Goal: Feedback & Contribution: Submit feedback/report problem

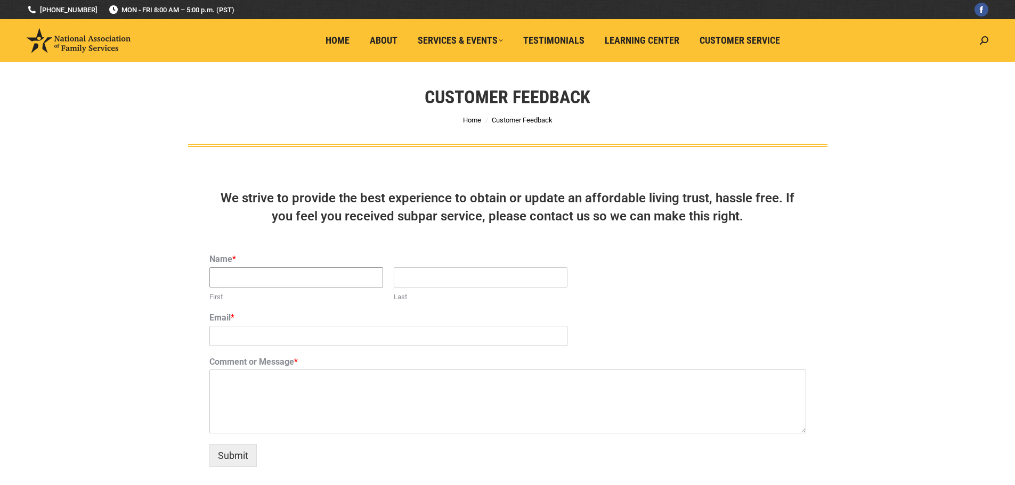
click at [250, 279] on input "First" at bounding box center [296, 277] width 174 height 20
click at [341, 282] on input "First" at bounding box center [296, 277] width 174 height 20
type input "[PERSON_NAME]"
type input "Mishra"
click at [228, 339] on input "Email *" at bounding box center [388, 336] width 358 height 20
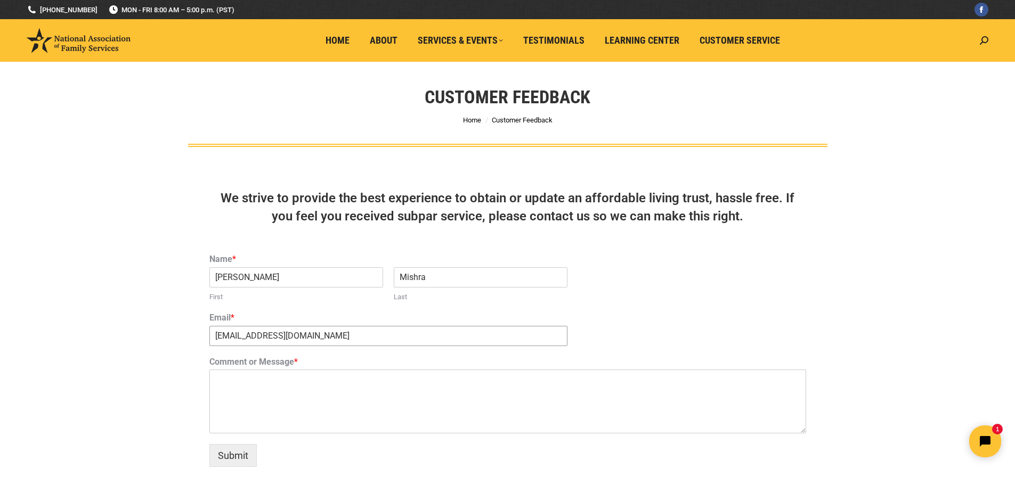
type input "[EMAIL_ADDRESS][DOMAIN_NAME]"
click at [220, 387] on textarea "Comment or Message *" at bounding box center [507, 402] width 596 height 64
click at [330, 379] on textarea "I am very disappointed at the eperice" at bounding box center [507, 402] width 596 height 64
click at [389, 381] on textarea "I am very disappointed at the experice" at bounding box center [507, 402] width 596 height 64
click at [349, 374] on textarea "I am very disappointed at the experice" at bounding box center [507, 402] width 596 height 64
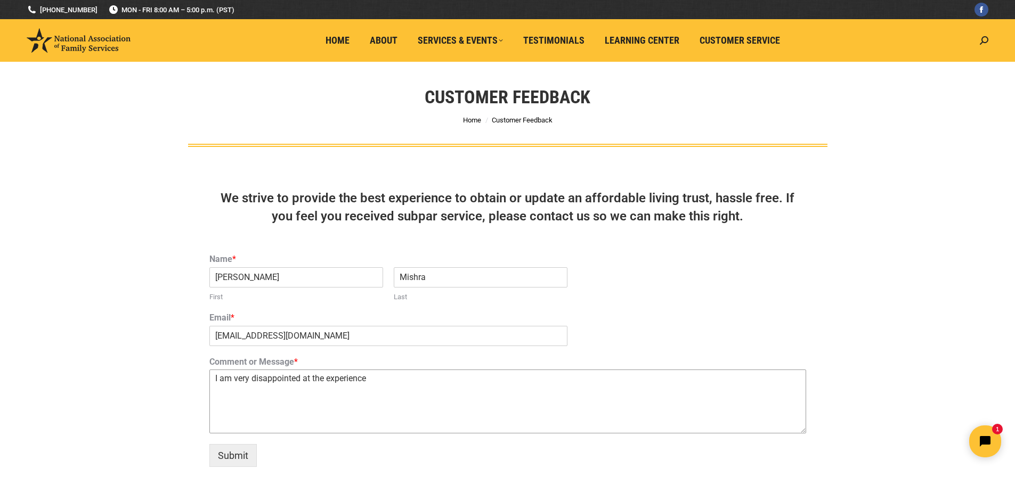
click at [390, 374] on textarea "I am very disappointed at the experience" at bounding box center [507, 402] width 596 height 64
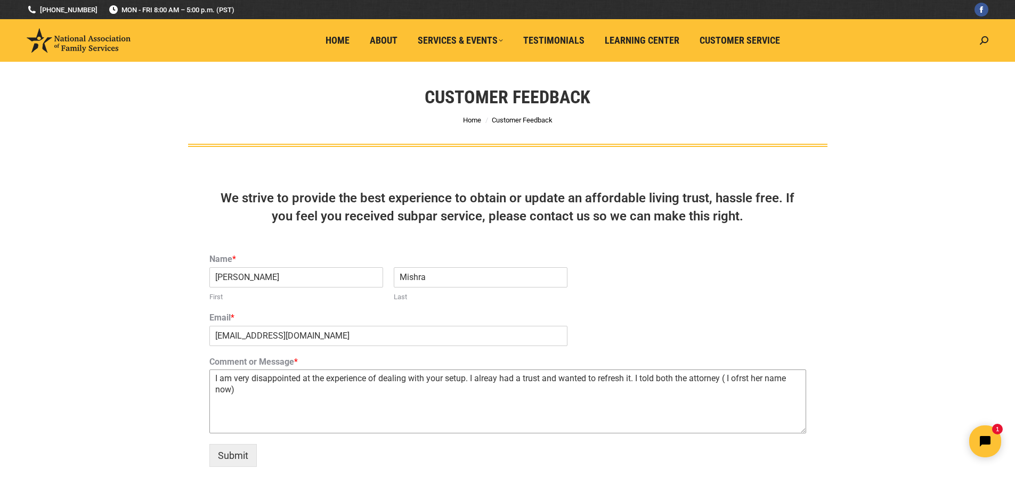
click at [753, 381] on textarea "I am very disappointed at the experience of dealing with your setup. I alreay h…" at bounding box center [507, 402] width 596 height 64
click at [267, 392] on textarea "I am very disappointed at the experience of dealing with your setup. I alreay h…" at bounding box center [507, 402] width 596 height 64
click at [394, 389] on textarea "I am very disappointed at the experience of dealing with your setup. I alreay h…" at bounding box center [507, 402] width 596 height 64
click at [464, 393] on textarea "I am very disappointed at the experience of dealing with your setup. I alreay h…" at bounding box center [507, 402] width 596 height 64
click at [467, 392] on textarea "I am very disappointed at the experience of dealing with your setup. I alreay h…" at bounding box center [507, 402] width 596 height 64
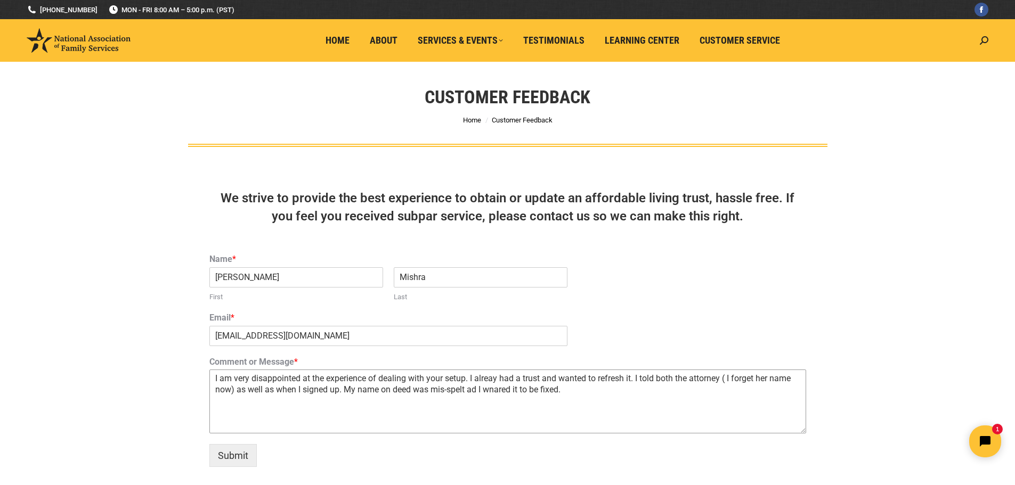
click at [473, 388] on textarea "I am very disappointed at the experience of dealing with your setup. I alreay h…" at bounding box center [507, 402] width 596 height 64
click at [505, 388] on textarea "I am very disappointed at the experience of dealing with your setup. I alreay h…" at bounding box center [507, 402] width 596 height 64
click at [591, 390] on textarea "I am very disappointed at the experience of dealing with your setup. I alreay h…" at bounding box center [507, 402] width 596 height 64
click at [604, 388] on textarea "I am very disappointed at the experience of dealing with your setup. I alreay h…" at bounding box center [507, 402] width 596 height 64
click at [676, 386] on textarea "I am very disappointed at the experience of dealing with your setup. I alreay h…" at bounding box center [507, 402] width 596 height 64
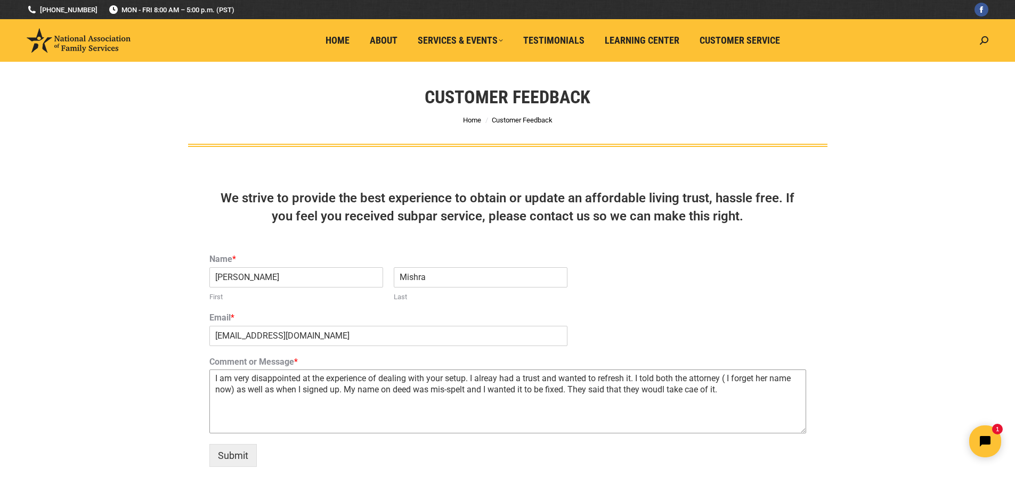
click at [694, 390] on textarea "I am very disappointed at the experience of dealing with your setup. I alreay h…" at bounding box center [507, 402] width 596 height 64
click at [747, 393] on textarea "I am very disappointed at the experience of dealing with your setup. I alreay h…" at bounding box center [507, 402] width 596 height 64
click at [665, 390] on textarea "I am very disappointed at the experience of dealing with your setup. I alreay h…" at bounding box center [507, 402] width 596 height 64
click at [743, 392] on textarea "I am very disappointed at the experience of dealing with your setup. I alreay h…" at bounding box center [507, 402] width 596 height 64
click at [235, 403] on textarea "I am very disappointed at the experience of dealing with your setup. I alreay h…" at bounding box center [507, 402] width 596 height 64
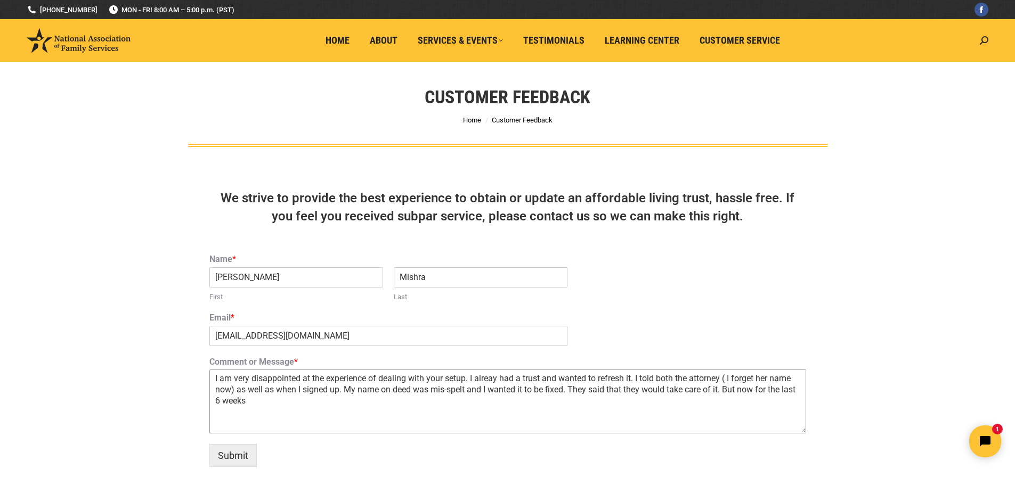
click at [284, 400] on textarea "I am very disappointed at the experience of dealing with your setup. I alreay h…" at bounding box center [507, 402] width 596 height 64
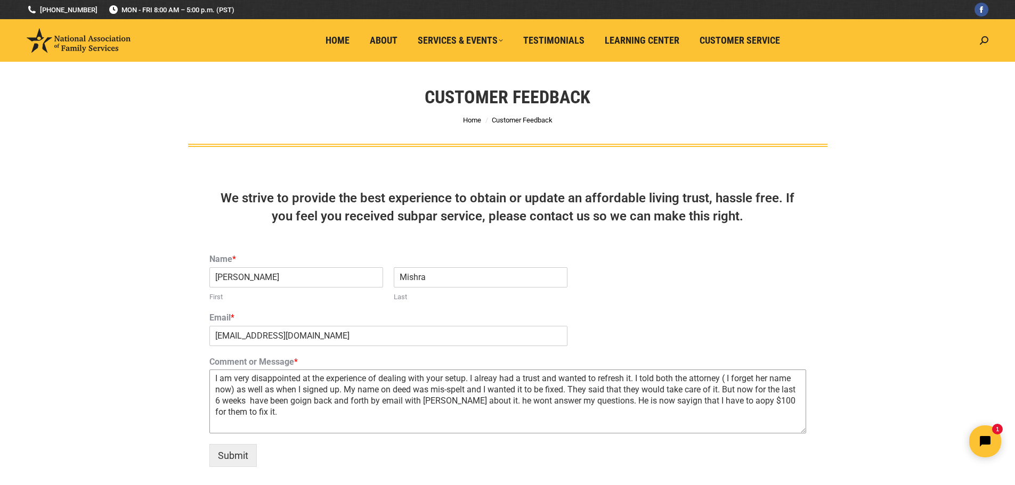
click at [680, 403] on textarea "I am very disappointed at the experience of dealing with your setup. I alreay h…" at bounding box center [507, 402] width 596 height 64
click at [753, 401] on textarea "I am very disappointed at the experience of dealing with your setup. I alreay h…" at bounding box center [507, 402] width 596 height 64
click at [294, 415] on textarea "I am very disappointed at the experience of dealing with your setup. I alreay h…" at bounding box center [507, 402] width 596 height 64
click at [294, 412] on textarea "I am very disappointed at the experience of dealing with your setup. I alreay h…" at bounding box center [507, 402] width 596 height 64
click at [411, 411] on textarea "I am very disappointed at the experience of dealing with your setup. I alreay h…" at bounding box center [507, 402] width 596 height 64
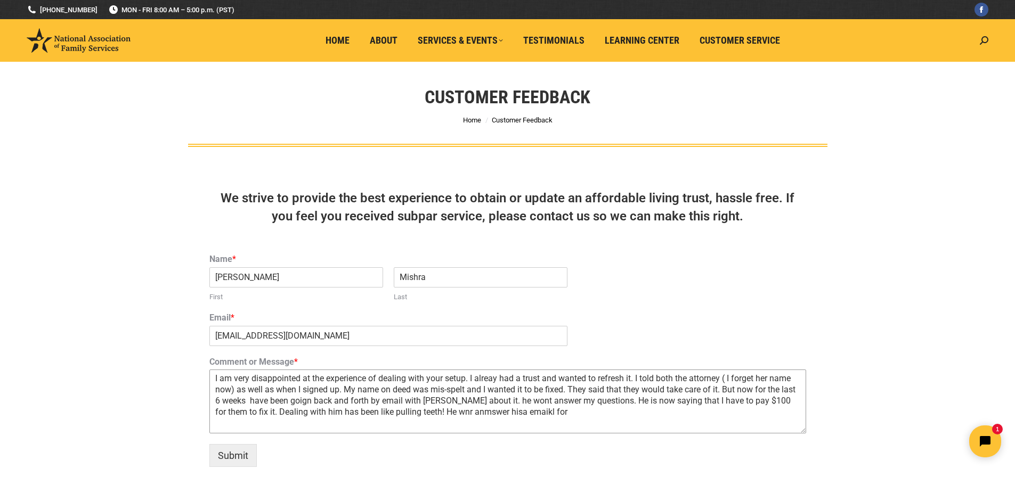
click at [513, 413] on textarea "I am very disappointed at the experience of dealing with your setup. I alreay h…" at bounding box center [507, 402] width 596 height 64
click at [481, 410] on textarea "I am very disappointed at the experience of dealing with your setup. I alreay h…" at bounding box center [507, 402] width 596 height 64
drag, startPoint x: 491, startPoint y: 412, endPoint x: 551, endPoint y: 412, distance: 60.2
click at [551, 412] on textarea "I am very disappointed at the experience of dealing with your setup. I alreay h…" at bounding box center [507, 402] width 596 height 64
click at [240, 424] on textarea "I am very disappointed at the experience of dealing with your setup. I alreay h…" at bounding box center [507, 402] width 596 height 64
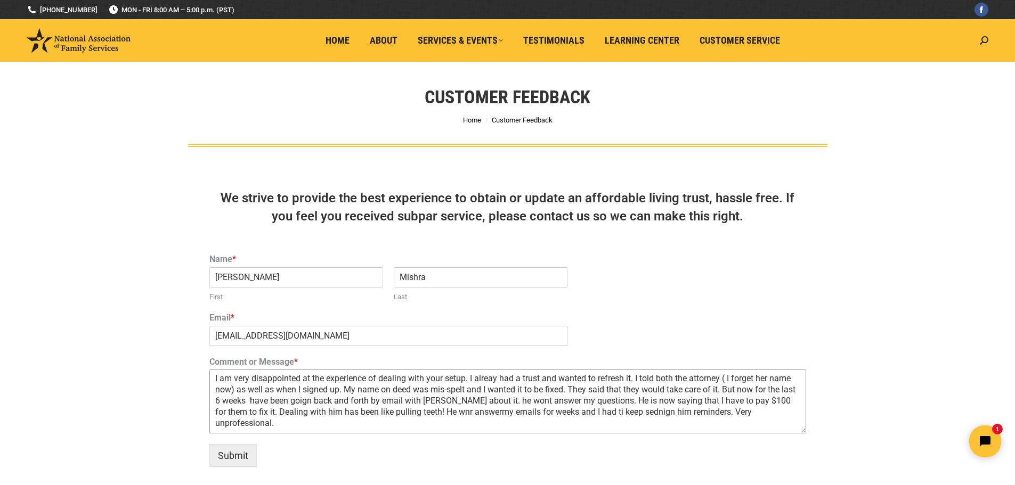
click at [292, 423] on textarea "I am very disappointed at the experience of dealing with your setup. I alreay h…" at bounding box center [507, 402] width 596 height 64
click at [462, 413] on textarea "I am very disappointed at the experience of dealing with your setup. I alreay h…" at bounding box center [507, 402] width 596 height 64
click at [494, 412] on textarea "I am very disappointed at the experience of dealing with your setup. I alreay h…" at bounding box center [507, 402] width 596 height 64
click at [619, 413] on textarea "I am very disappointed at the experience of dealing with your setup. I alreay h…" at bounding box center [507, 402] width 596 height 64
click at [673, 411] on textarea "I am very disappointed at the experience of dealing with your setup. I alreay h…" at bounding box center [507, 402] width 596 height 64
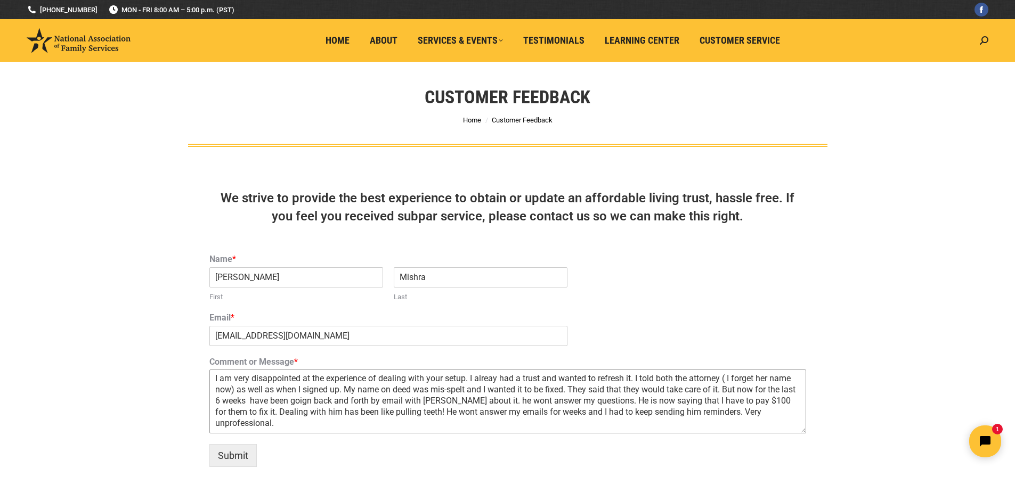
click at [731, 415] on textarea "I am very disappointed at the experience of dealing with your setup. I alreay h…" at bounding box center [507, 402] width 596 height 64
click at [659, 379] on textarea "I am very disappointed at the experience of dealing with your setup. I alreay h…" at bounding box center [507, 402] width 596 height 64
click at [415, 393] on textarea "I am very disappointed at the experience of dealing with your setup. I alreay h…" at bounding box center [507, 402] width 596 height 64
click at [290, 404] on textarea "I am very disappointed at the experience of dealing with your setup. I alreay h…" at bounding box center [507, 402] width 596 height 64
click at [358, 398] on textarea "I am very disappointed at the experience of dealing with your setup. I alreay h…" at bounding box center [507, 402] width 596 height 64
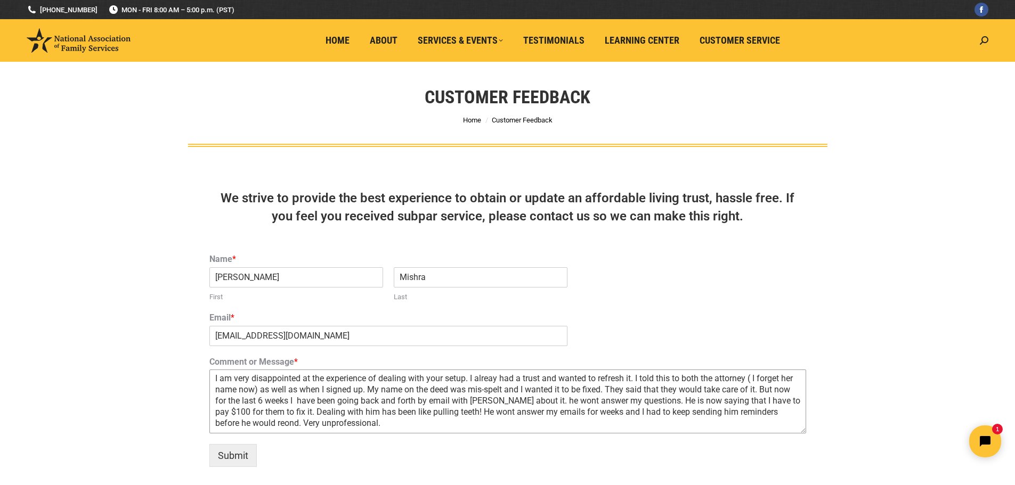
click at [480, 404] on textarea "I am very disappointed at the experience of dealing with your setup. I alreay h…" at bounding box center [507, 402] width 596 height 64
click at [550, 396] on textarea "I am very disappointed at the experience of dealing with your setup. I alreay h…" at bounding box center [507, 402] width 596 height 64
click at [667, 404] on textarea "I am very disappointed at the experience of dealing with your setup. I alreay h…" at bounding box center [507, 402] width 596 height 64
click at [724, 397] on textarea "I am very disappointed at the experience of dealing with your setup. I alreay h…" at bounding box center [507, 402] width 596 height 64
click at [592, 421] on textarea "I am very disappointed at the experience of dealing with your setup. I alreay h…" at bounding box center [507, 402] width 596 height 64
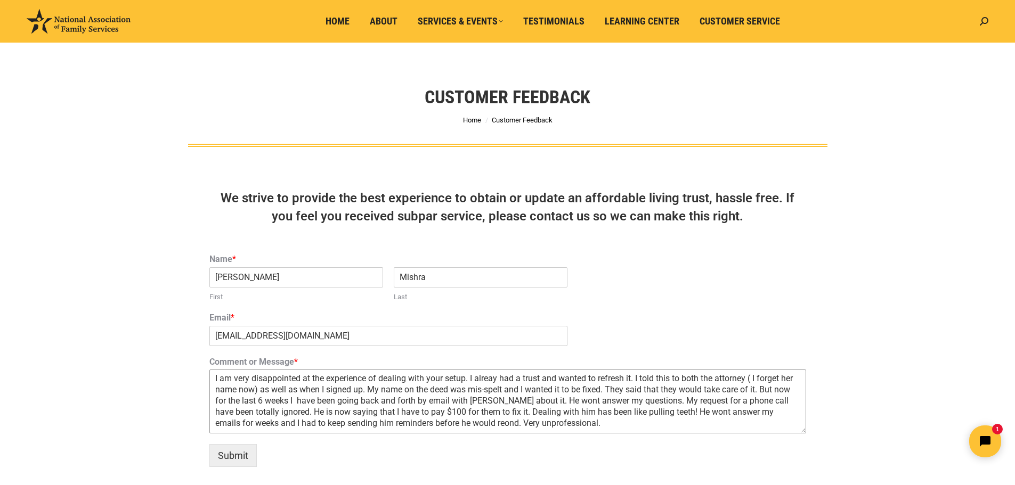
scroll to position [107, 0]
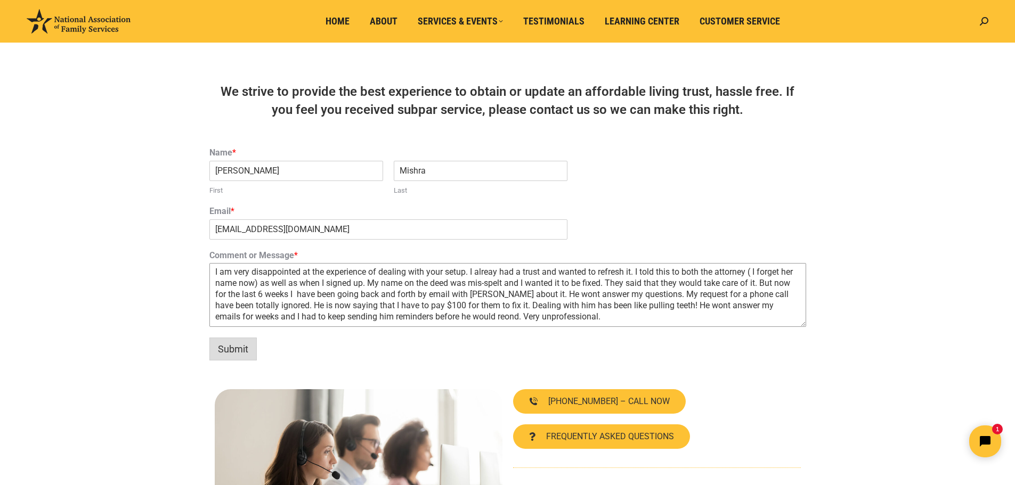
type textarea "I am very disappointed at the experience of dealing with your setup. I alreay h…"
click at [230, 350] on button "Submit" at bounding box center [232, 349] width 47 height 23
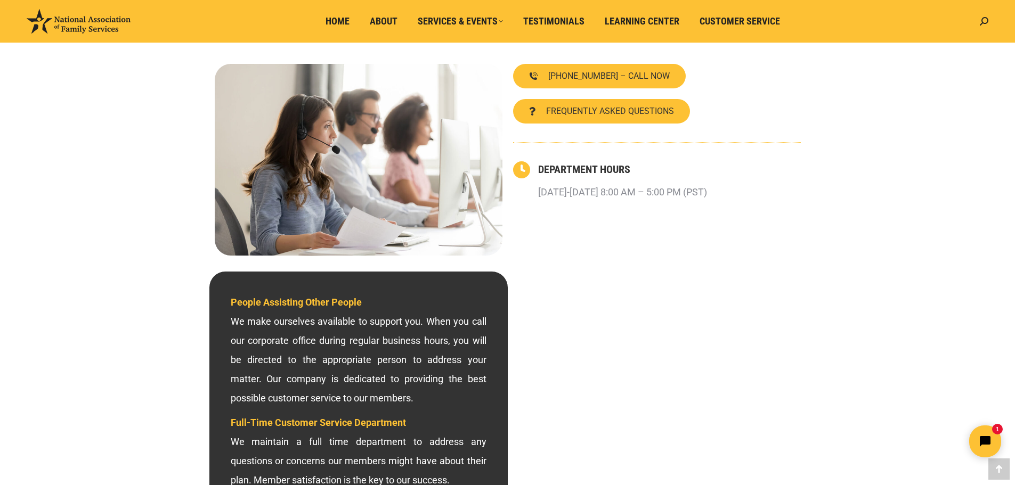
scroll to position [89, 0]
